Goal: Transaction & Acquisition: Purchase product/service

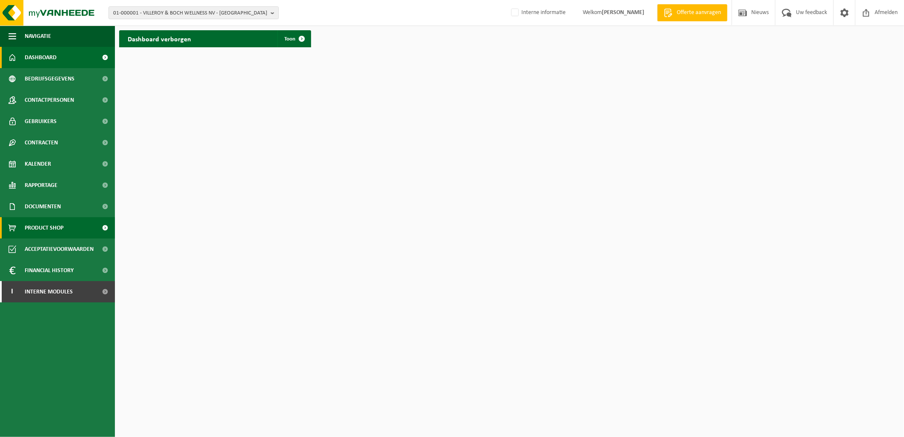
click at [40, 230] on span "Product Shop" at bounding box center [44, 227] width 39 height 21
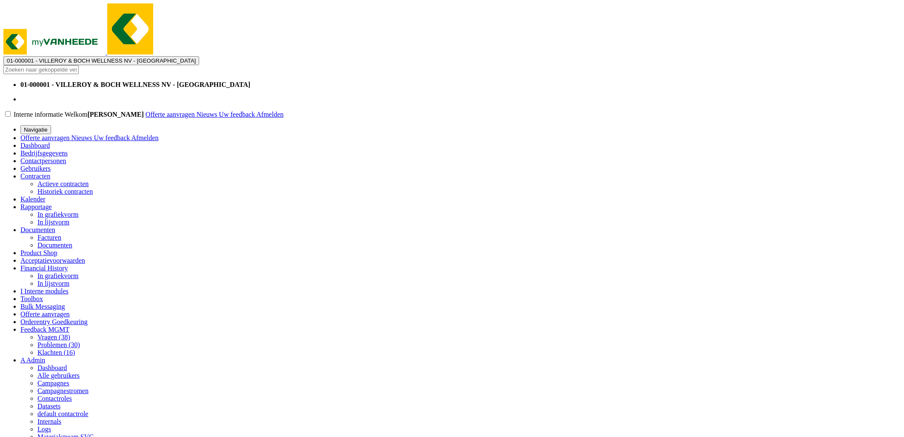
drag, startPoint x: 239, startPoint y: 304, endPoint x: 185, endPoint y: 232, distance: 90.3
